Goal: Check status: Check status

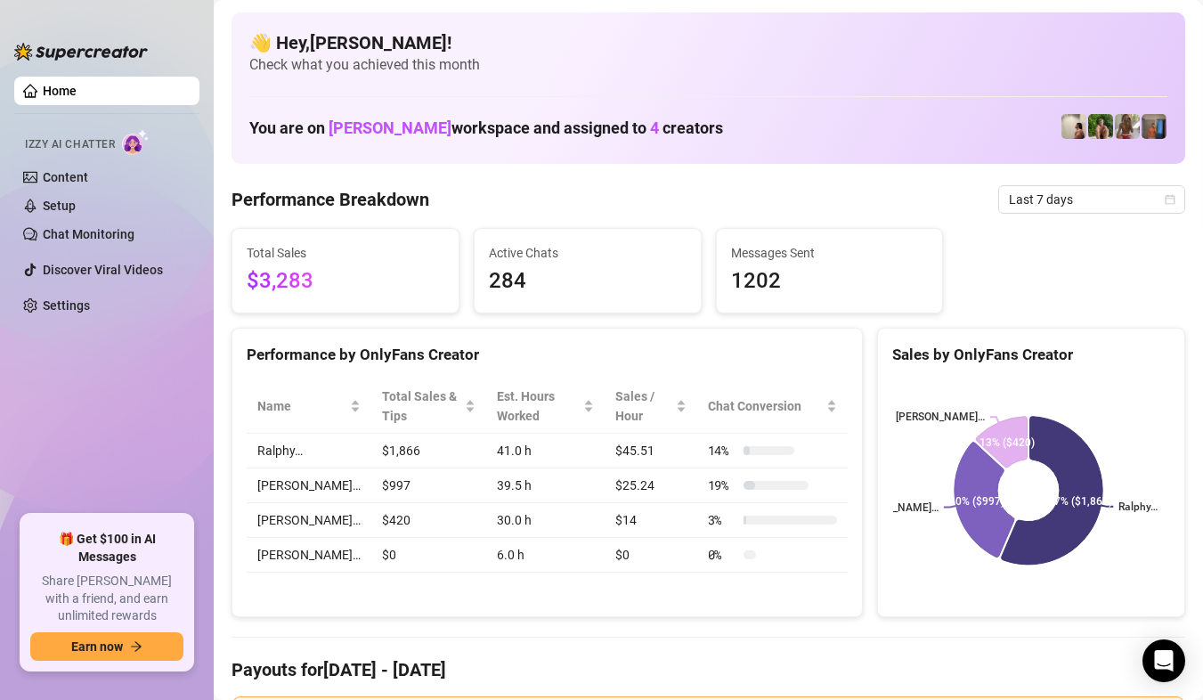
click at [1117, 199] on span "Last 7 days" at bounding box center [1091, 199] width 166 height 27
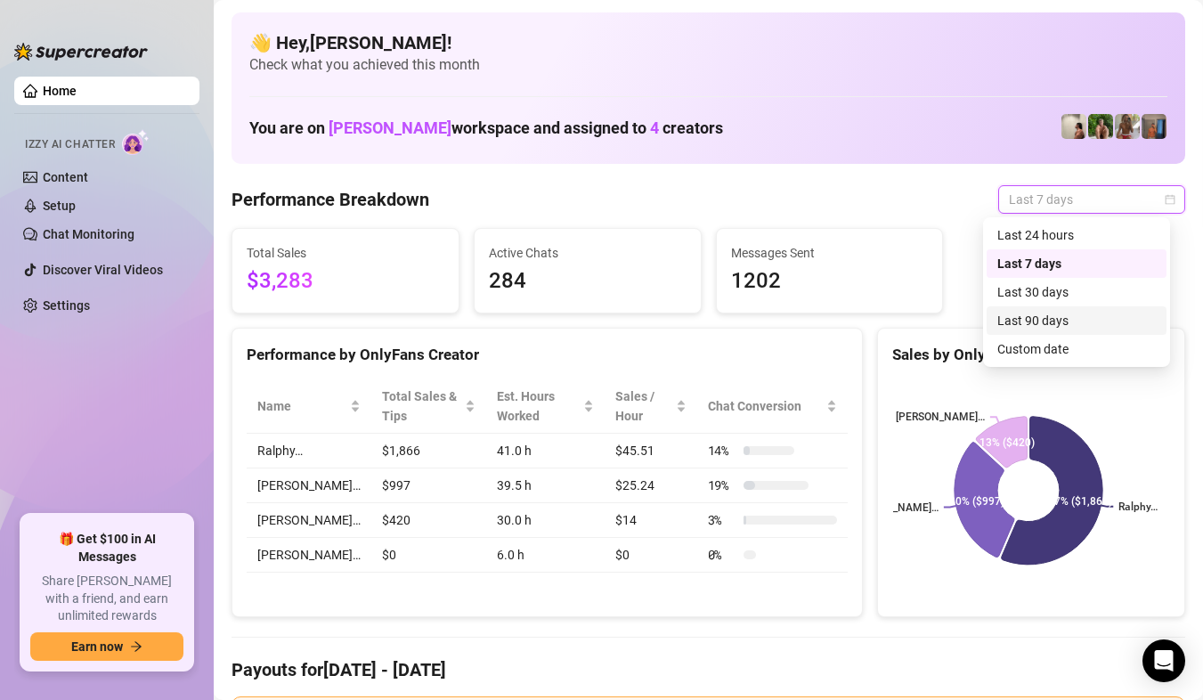
click at [997, 338] on div "Custom date" at bounding box center [1076, 349] width 180 height 28
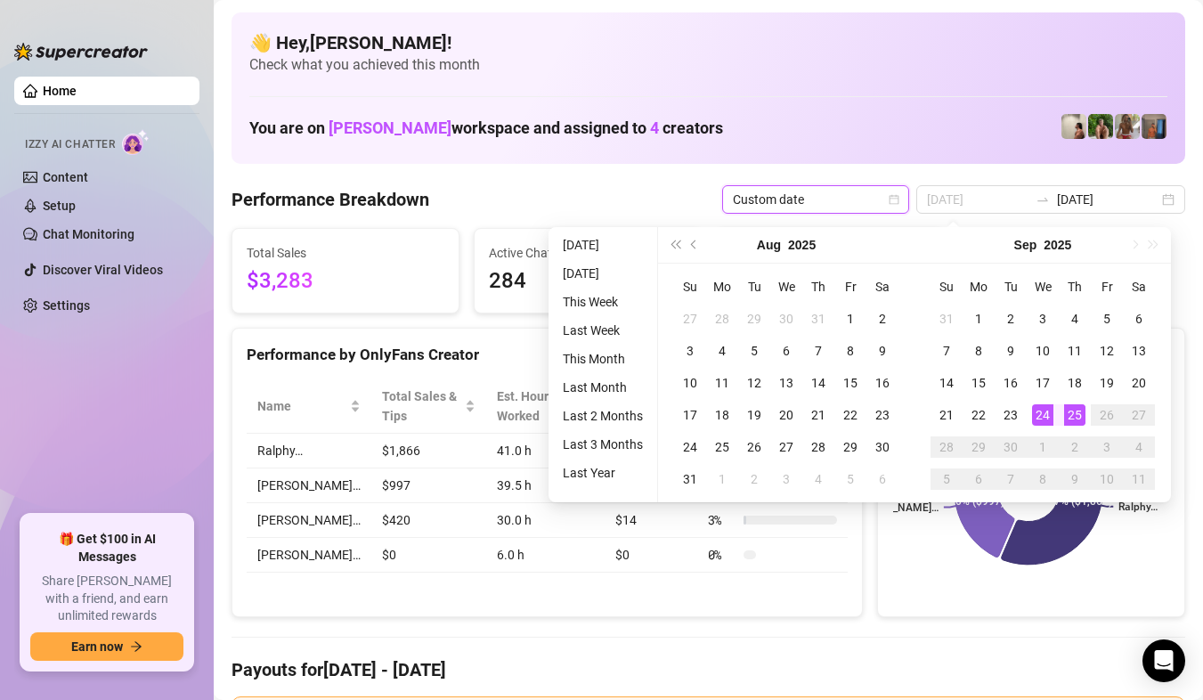
type input "[DATE]"
click at [1080, 418] on div "25" at bounding box center [1074, 414] width 21 height 21
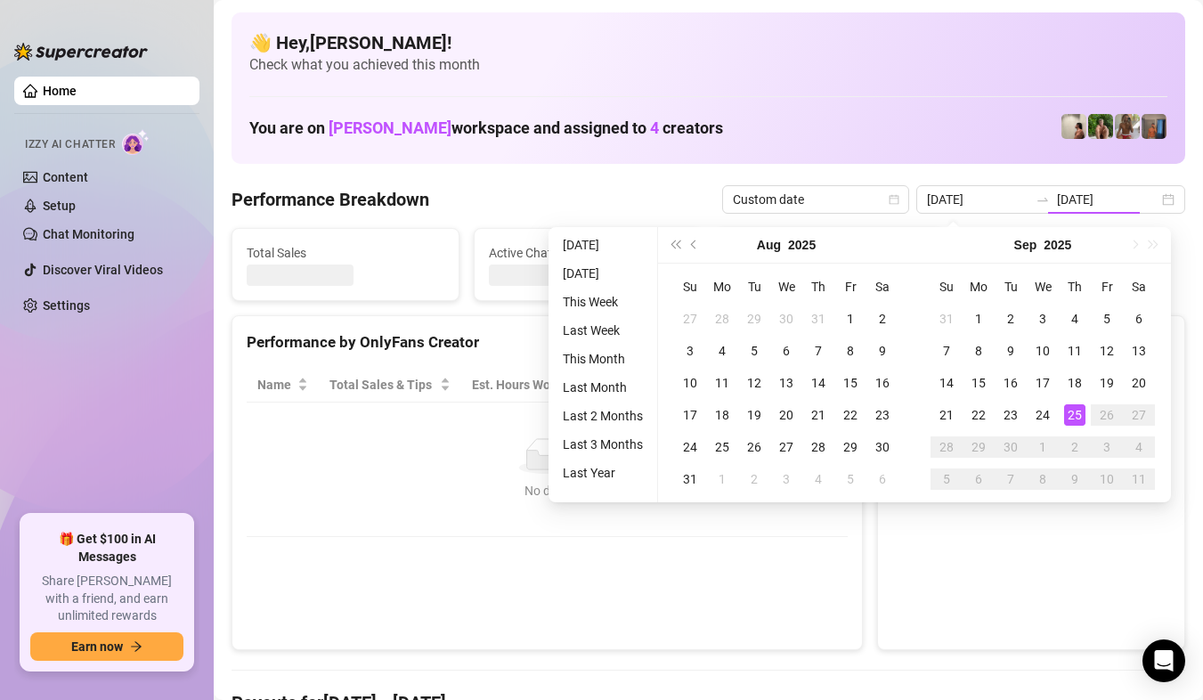
type input "[DATE]"
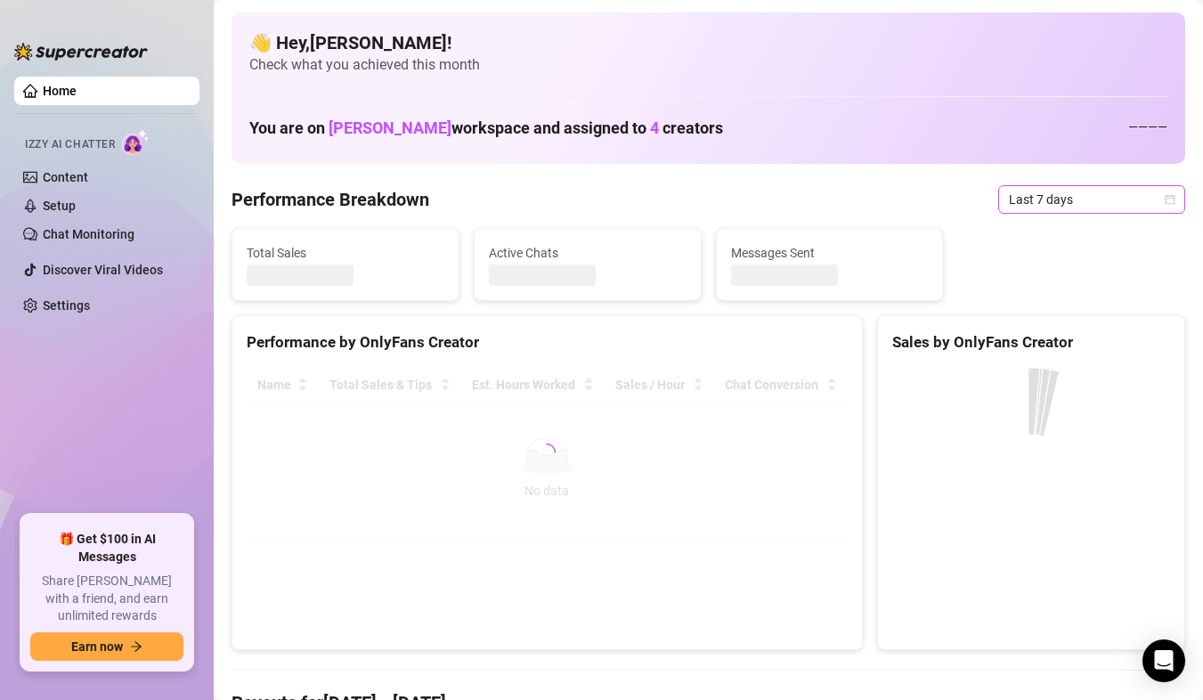
click at [1144, 200] on span "Last 7 days" at bounding box center [1091, 199] width 166 height 27
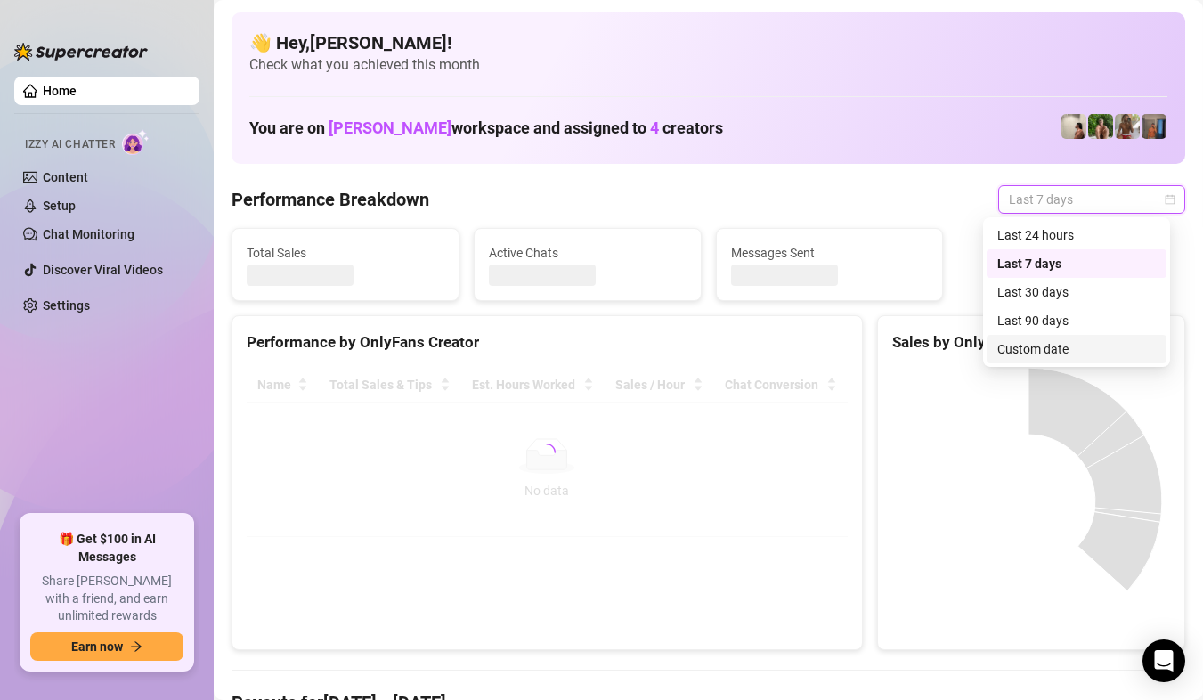
click at [1056, 346] on div "Custom date" at bounding box center [1076, 349] width 158 height 20
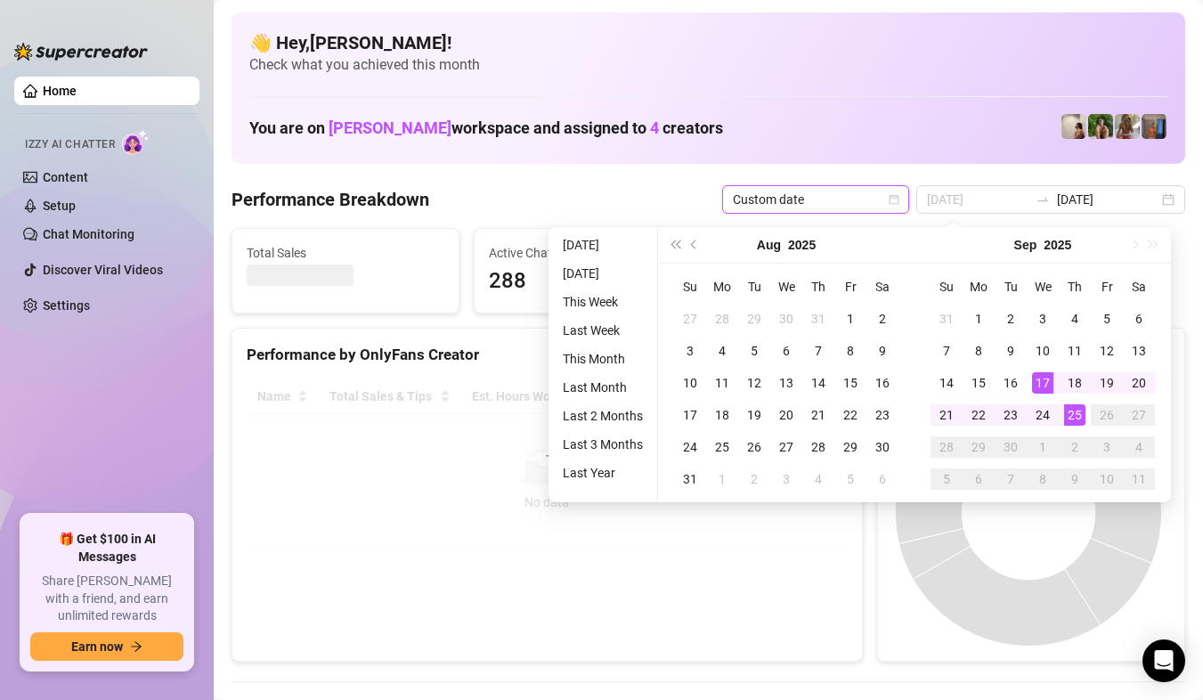
click at [1080, 409] on div "25" at bounding box center [1074, 414] width 21 height 21
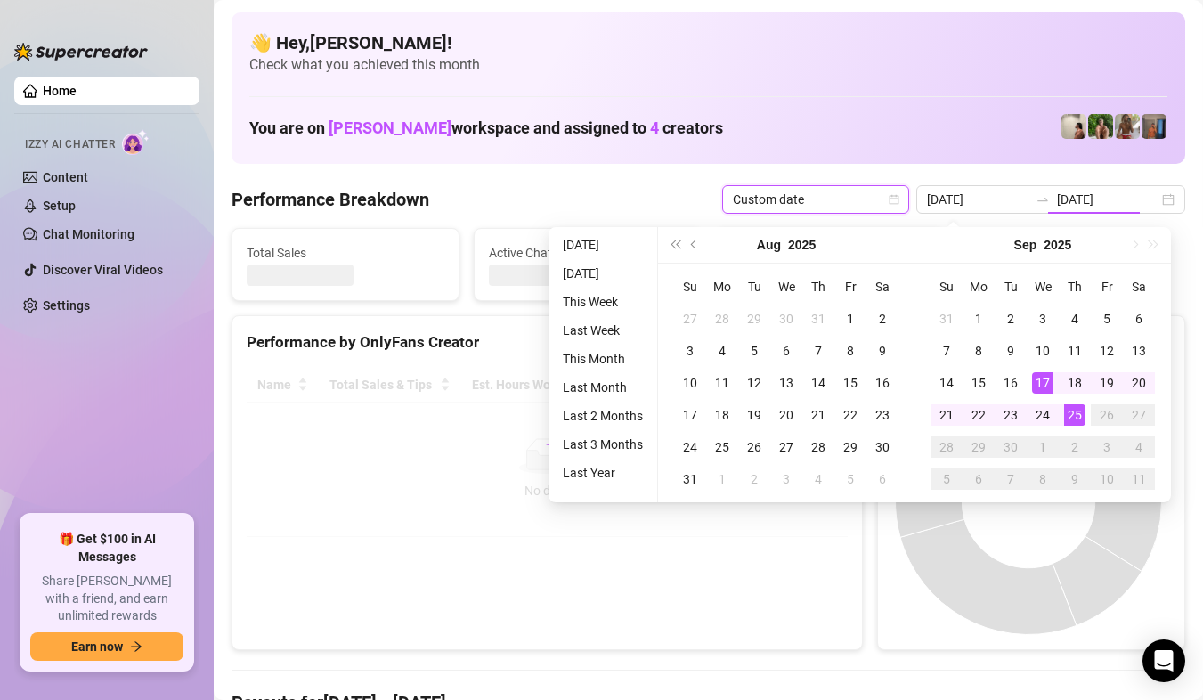
type input "[DATE]"
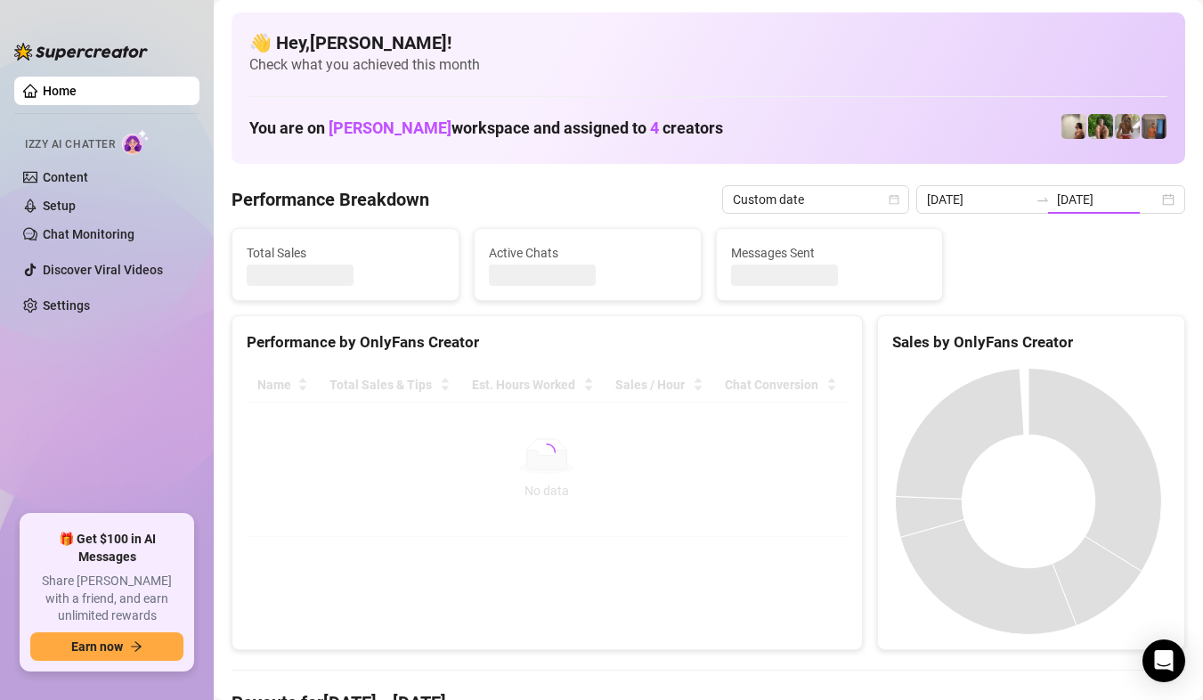
type input "[DATE]"
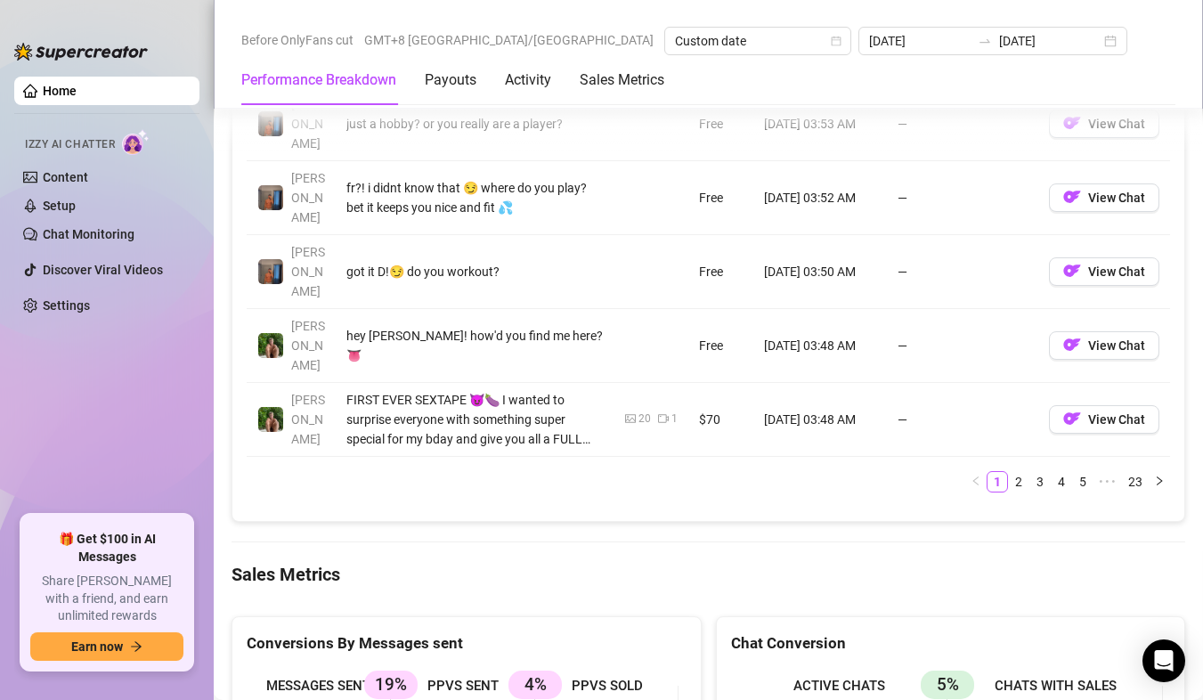
scroll to position [2314, 0]
